Goal: Complete application form

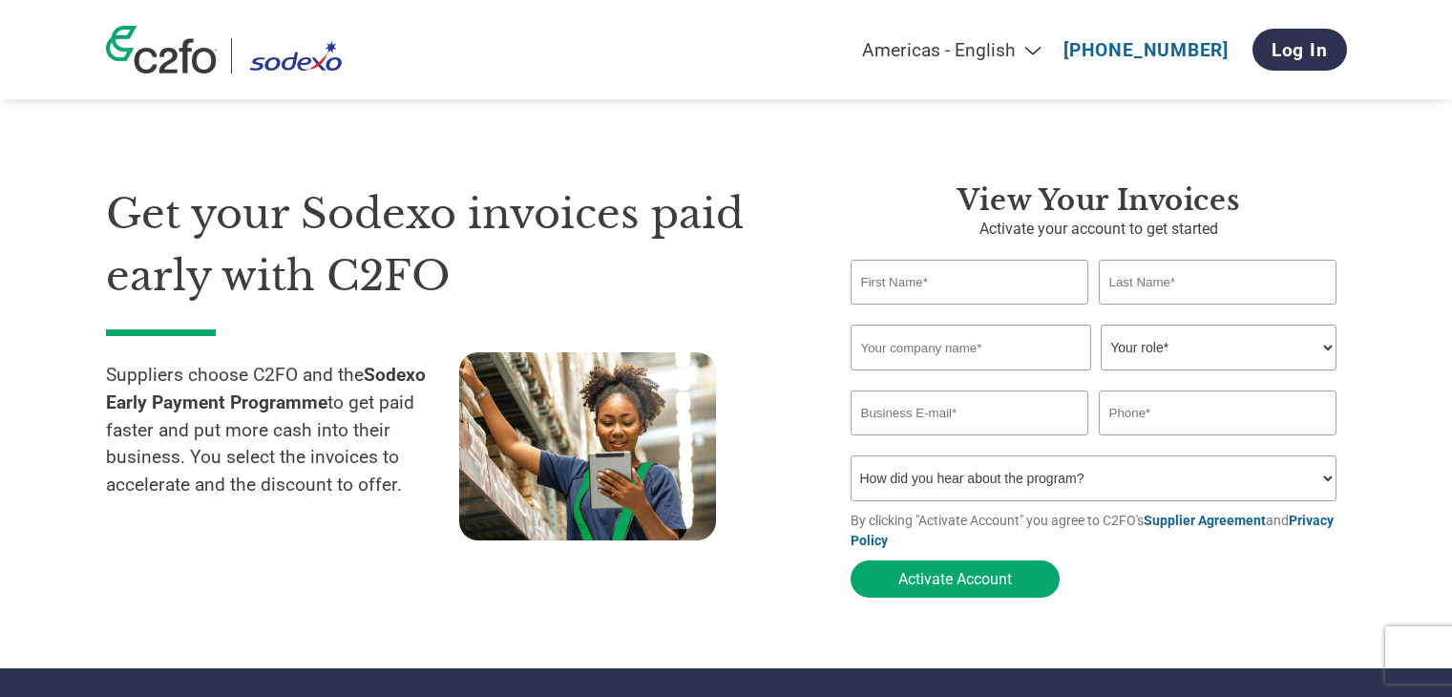
select select "en-[GEOGRAPHIC_DATA]"
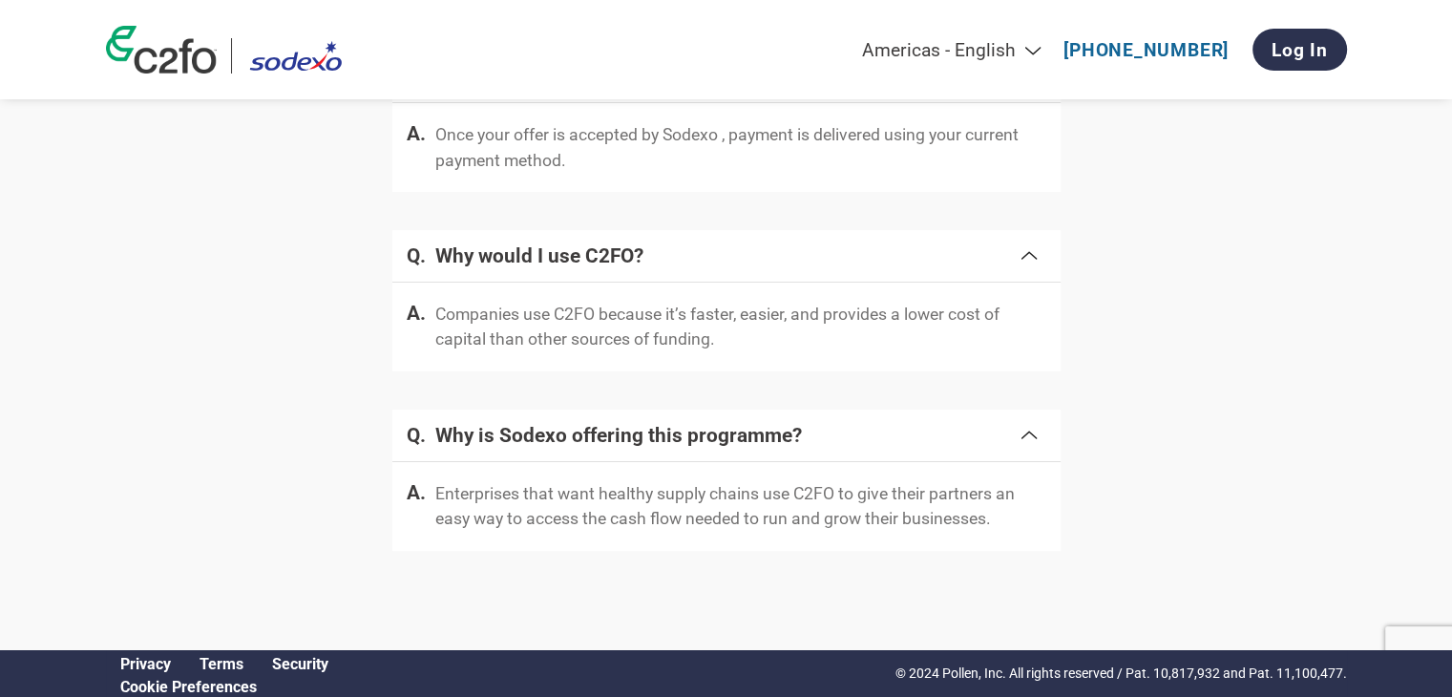
scroll to position [3820, 0]
click at [1252, 48] on link "Log In" at bounding box center [1299, 50] width 95 height 42
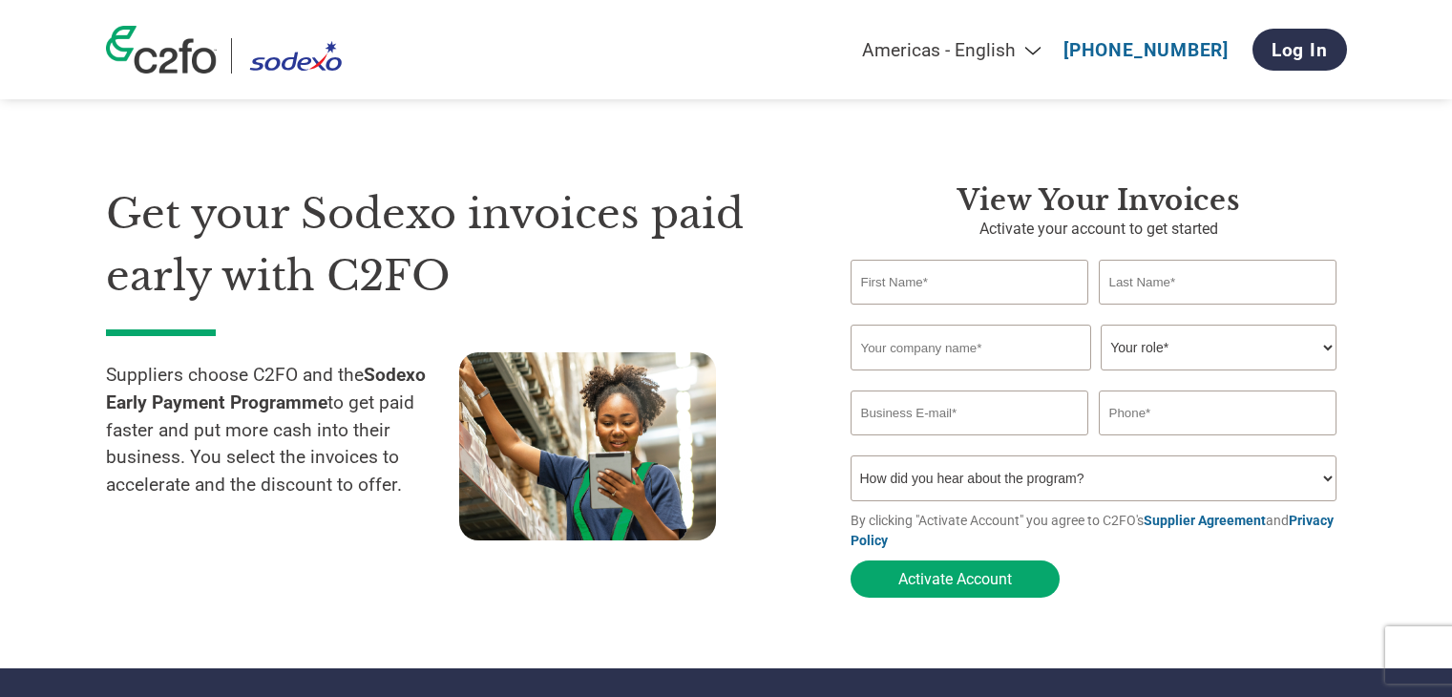
select select "en-[GEOGRAPHIC_DATA]"
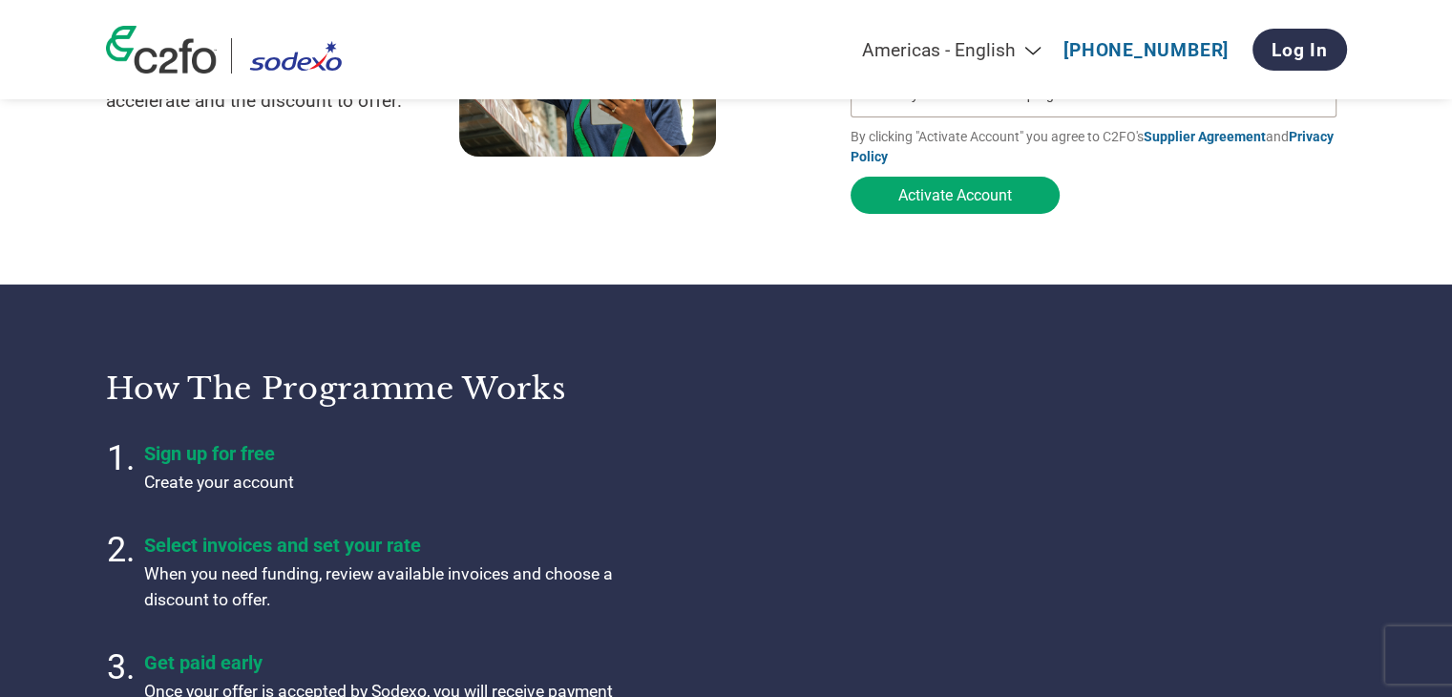
scroll to position [2, 0]
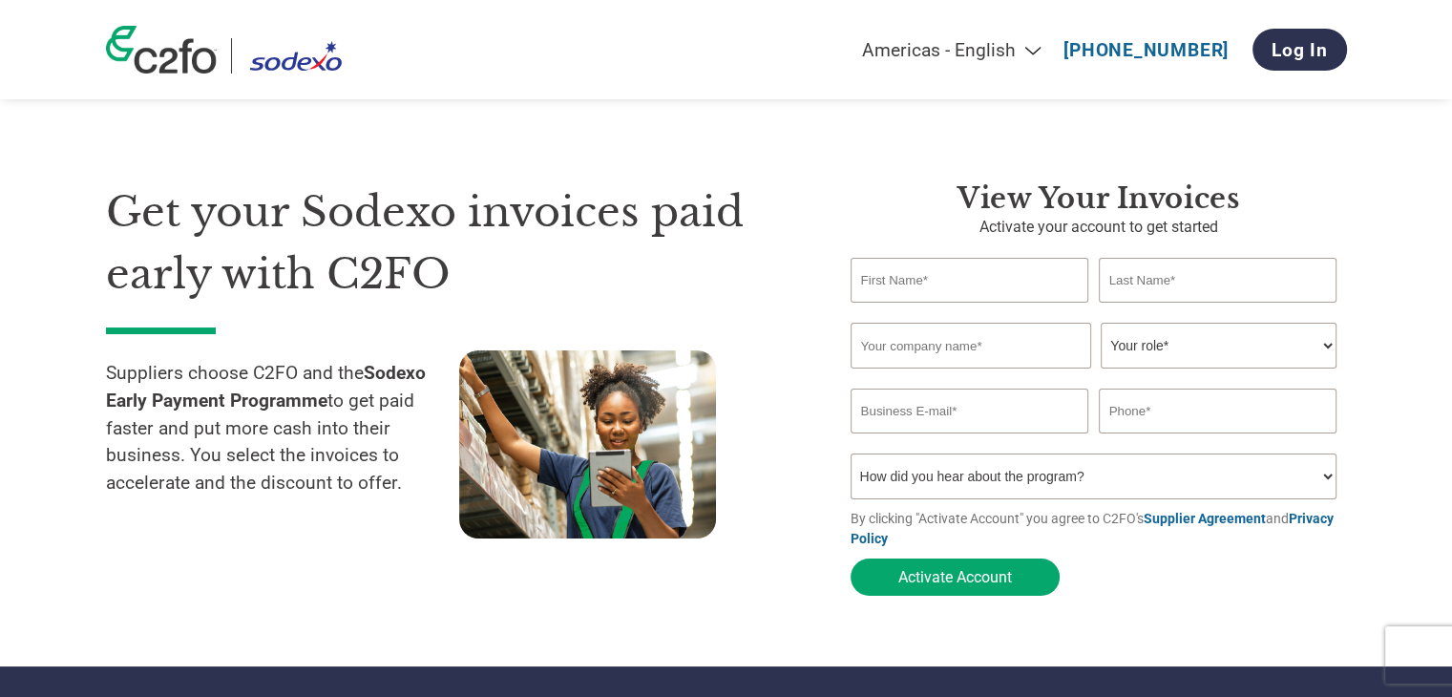
click at [1047, 292] on input "text" at bounding box center [970, 280] width 239 height 45
type input "Mohammed"
type input "Ahmed"
type input "Sodexo"
click at [1172, 343] on select "Your role* CFO Controller Credit Manager Finance Director Treasurer CEO Preside…" at bounding box center [1219, 346] width 236 height 46
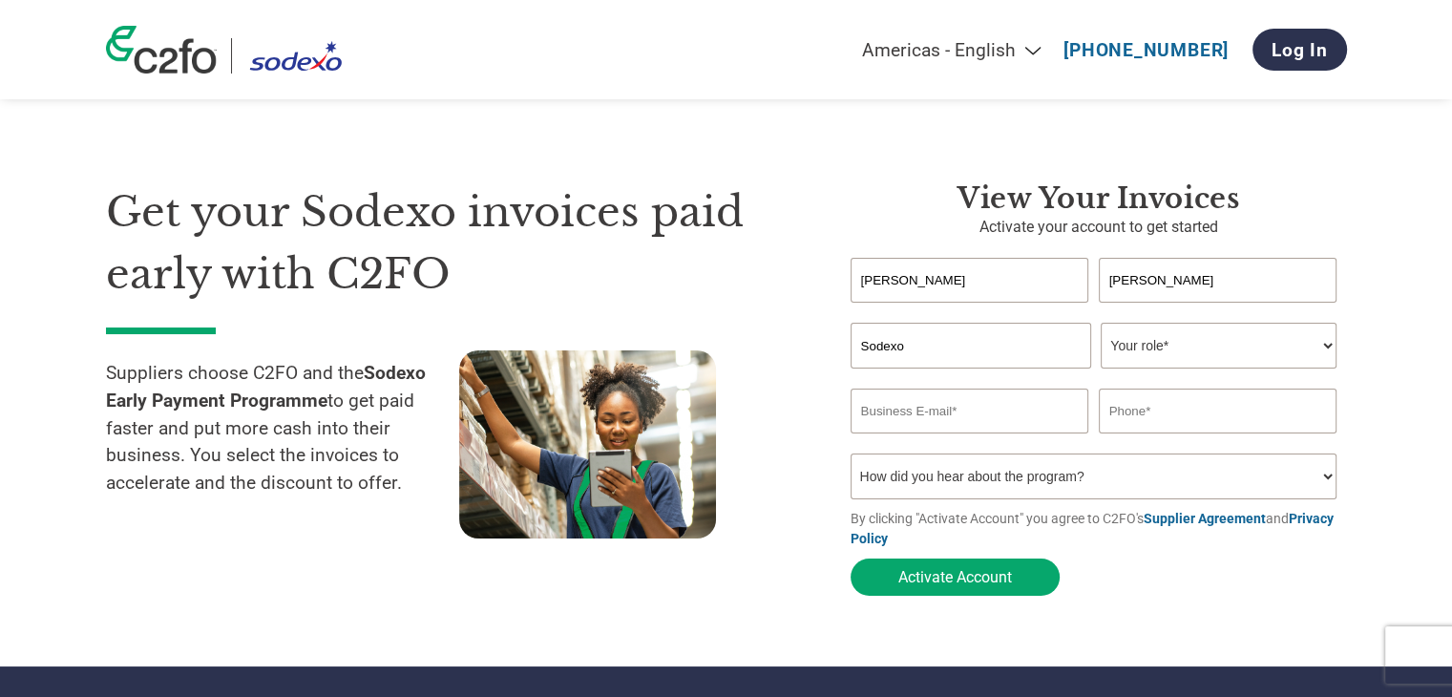
select select "OTHER"
click at [1101, 324] on select "Your role* CFO Controller Credit Manager Finance Director Treasurer CEO Preside…" at bounding box center [1219, 346] width 236 height 46
click at [1066, 407] on input "email" at bounding box center [970, 411] width 239 height 45
